Goal: Use online tool/utility: Utilize a website feature to perform a specific function

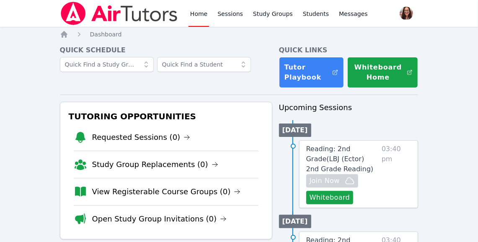
click at [201, 14] on link "Home" at bounding box center [199, 13] width 21 height 27
click at [335, 193] on button "Whiteboard" at bounding box center [329, 197] width 47 height 13
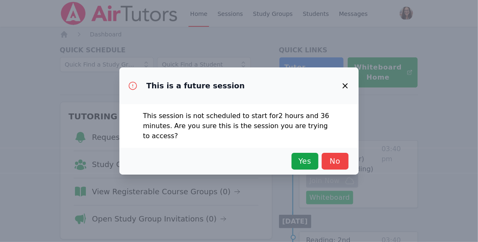
click at [335, 193] on div "This is a future session This session is not scheduled to start for 2 hours and…" at bounding box center [239, 121] width 478 height 242
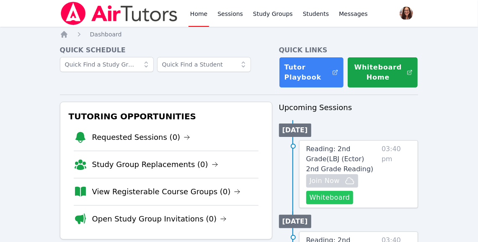
click at [329, 201] on button "Whiteboard" at bounding box center [329, 197] width 47 height 13
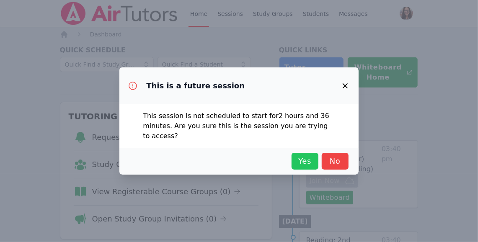
click at [301, 161] on span "Yes" at bounding box center [305, 161] width 18 height 12
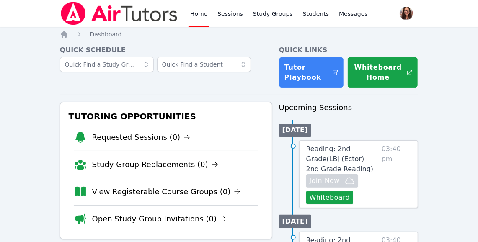
click at [200, 14] on link "Home" at bounding box center [199, 13] width 21 height 27
click at [260, 14] on link "Study Groups" at bounding box center [272, 13] width 43 height 27
